Goal: Register for event/course

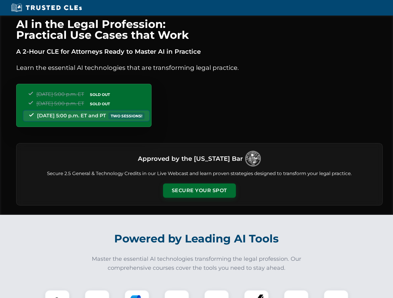
click at [199, 191] on button "Secure Your Spot" at bounding box center [199, 191] width 73 height 14
click at [57, 294] on img at bounding box center [57, 303] width 18 height 18
